Goal: Navigation & Orientation: Find specific page/section

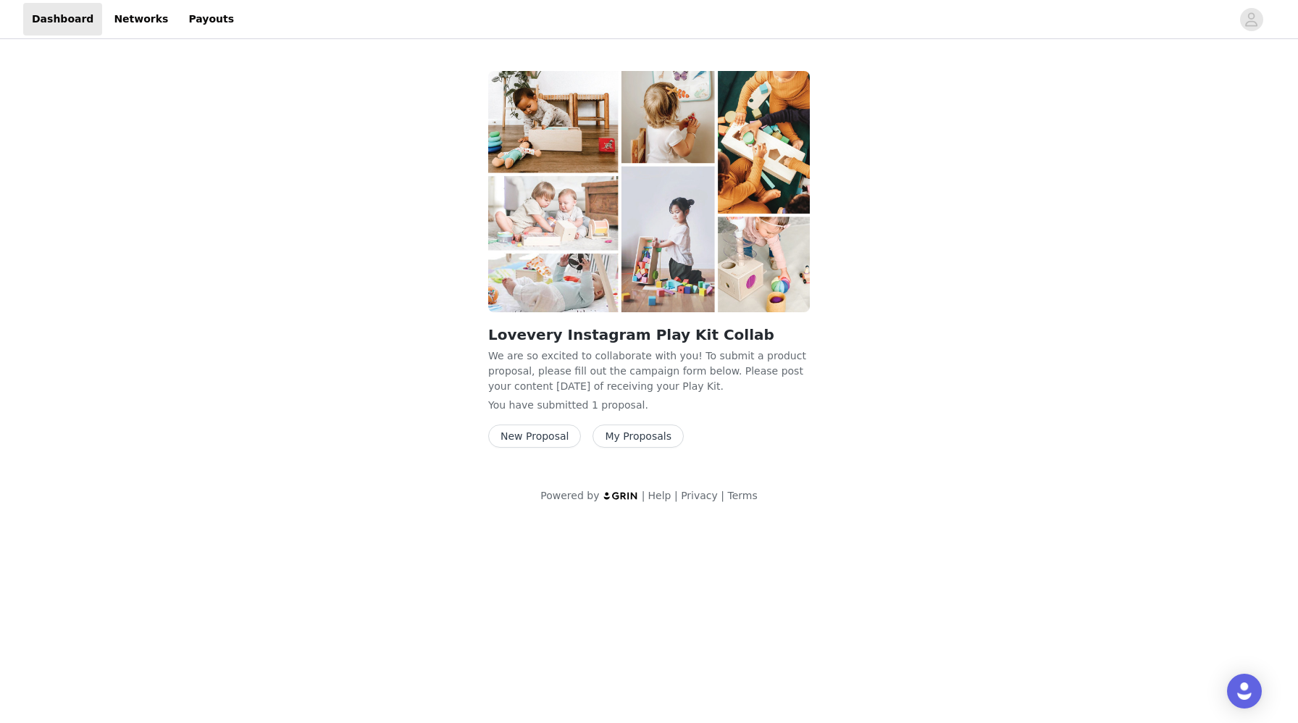
click at [612, 435] on button "My Proposals" at bounding box center [637, 435] width 91 height 23
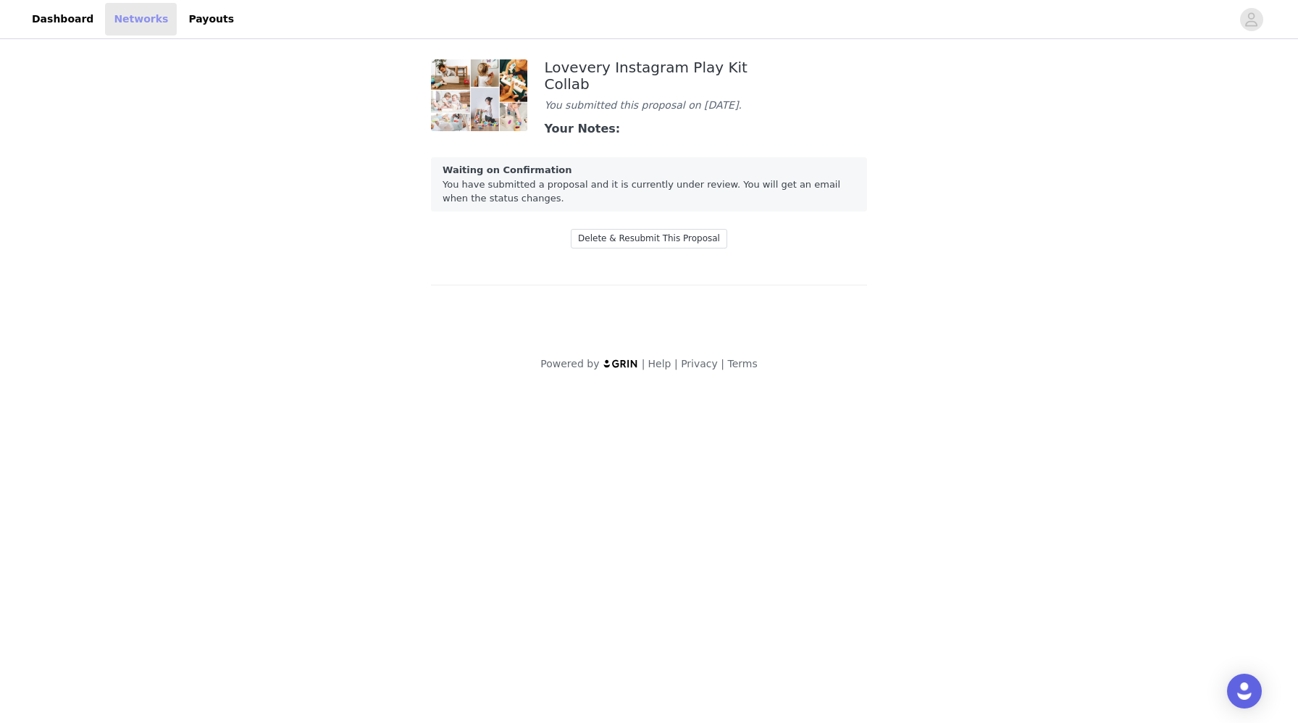
click at [133, 27] on link "Networks" at bounding box center [141, 19] width 72 height 33
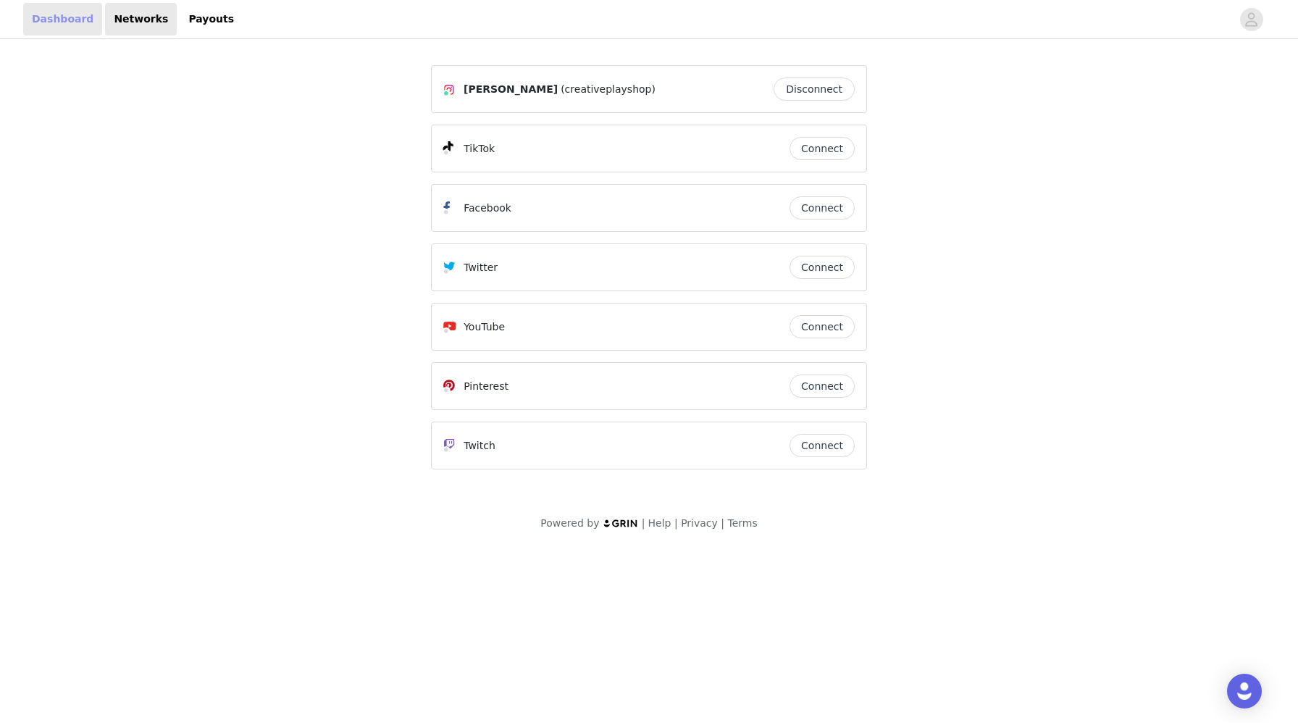
click at [49, 17] on link "Dashboard" at bounding box center [62, 19] width 79 height 33
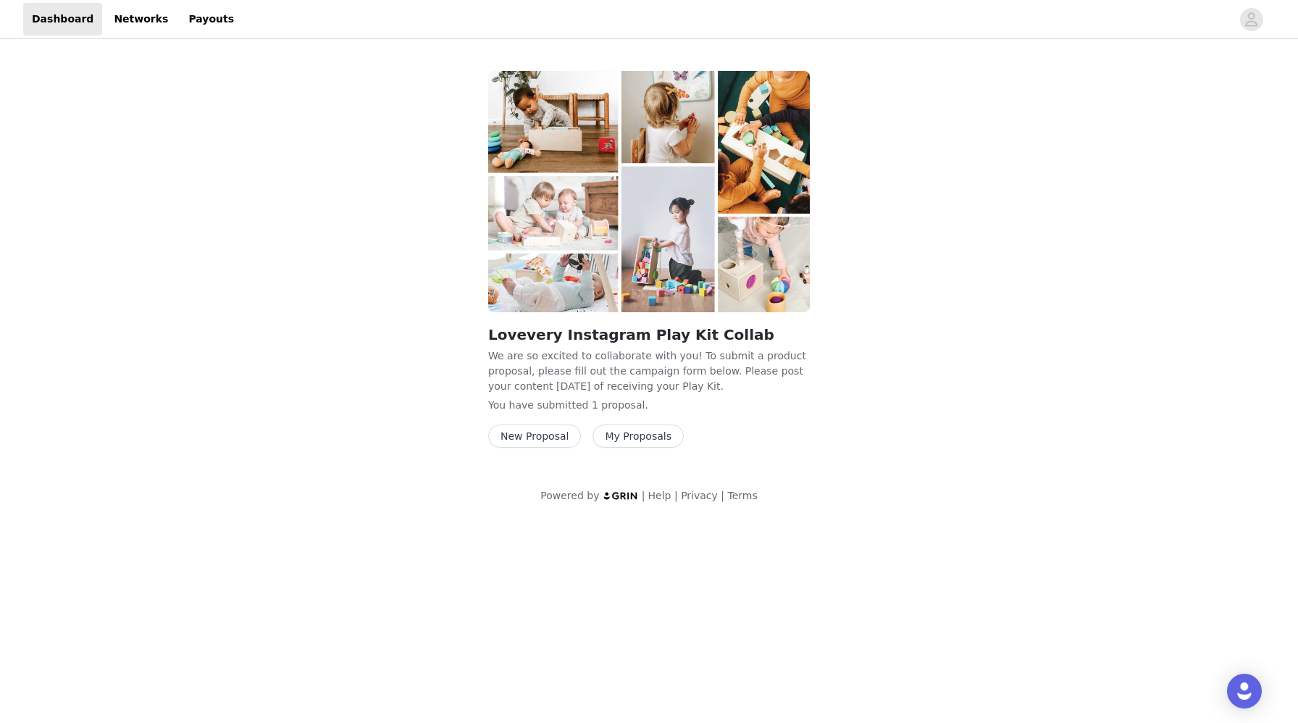
click at [514, 156] on img at bounding box center [649, 191] width 322 height 241
click at [514, 79] on img at bounding box center [649, 191] width 322 height 241
